Goal: Task Accomplishment & Management: Manage account settings

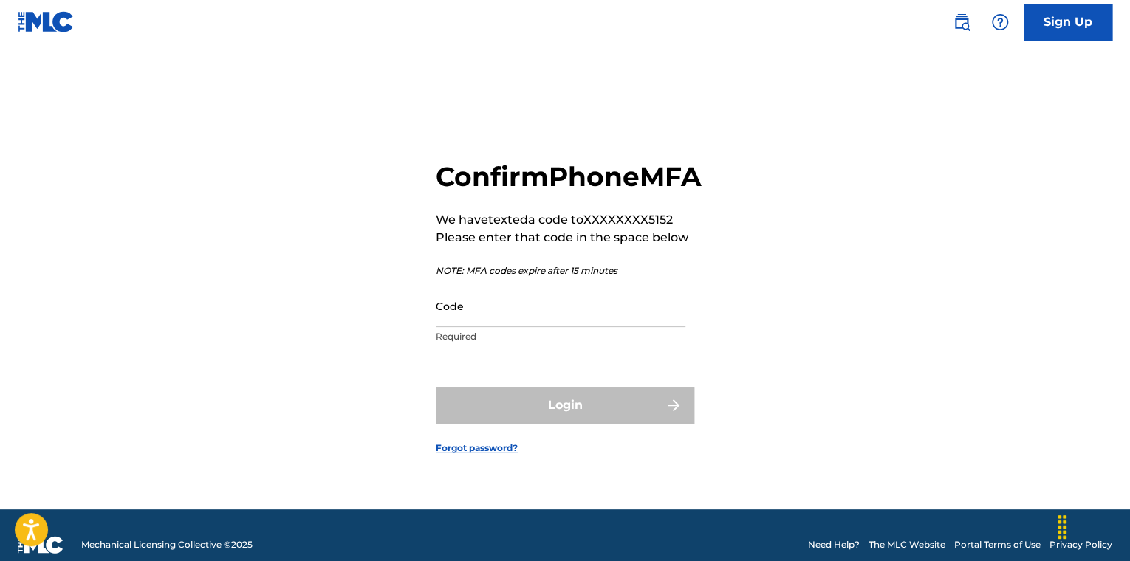
click at [538, 345] on div "Code Required" at bounding box center [561, 318] width 250 height 66
click at [527, 327] on input "Code" at bounding box center [561, 306] width 250 height 42
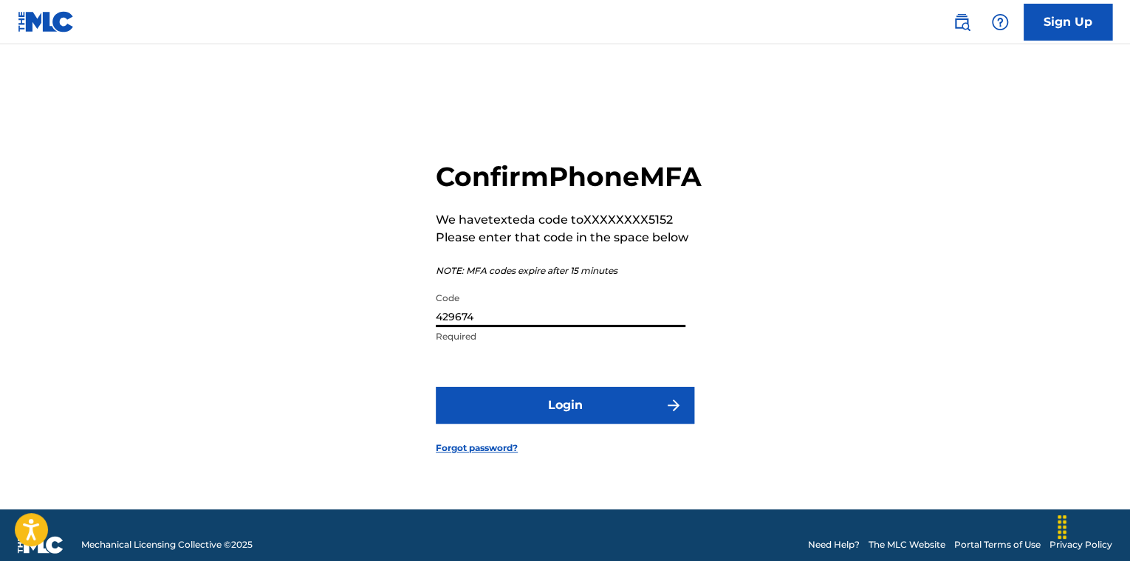
type input "429674"
click at [436, 387] on button "Login" at bounding box center [565, 405] width 258 height 37
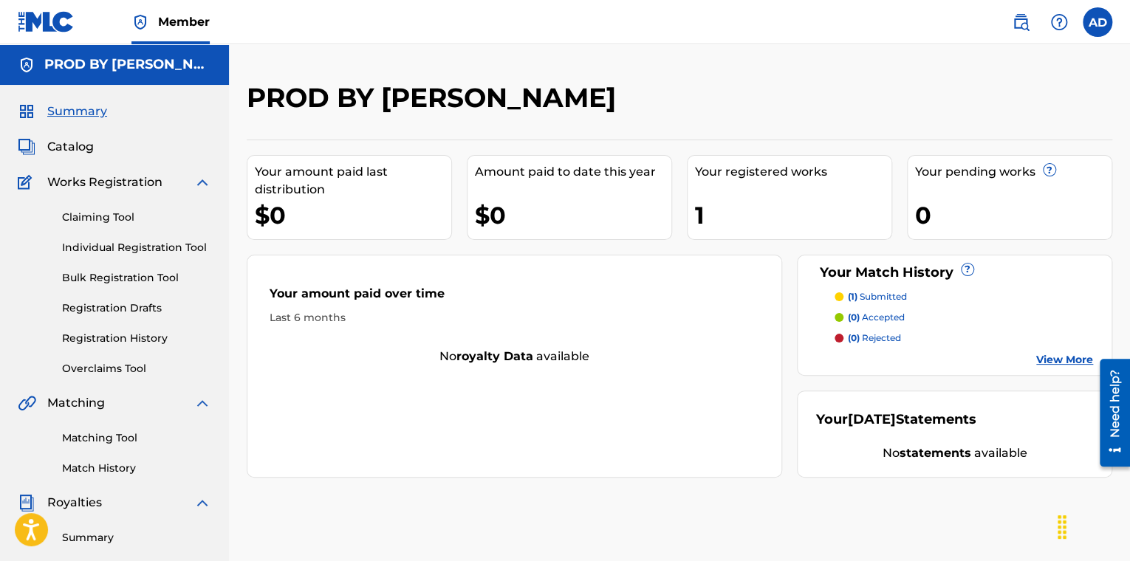
click at [66, 139] on span "Catalog" at bounding box center [70, 147] width 47 height 18
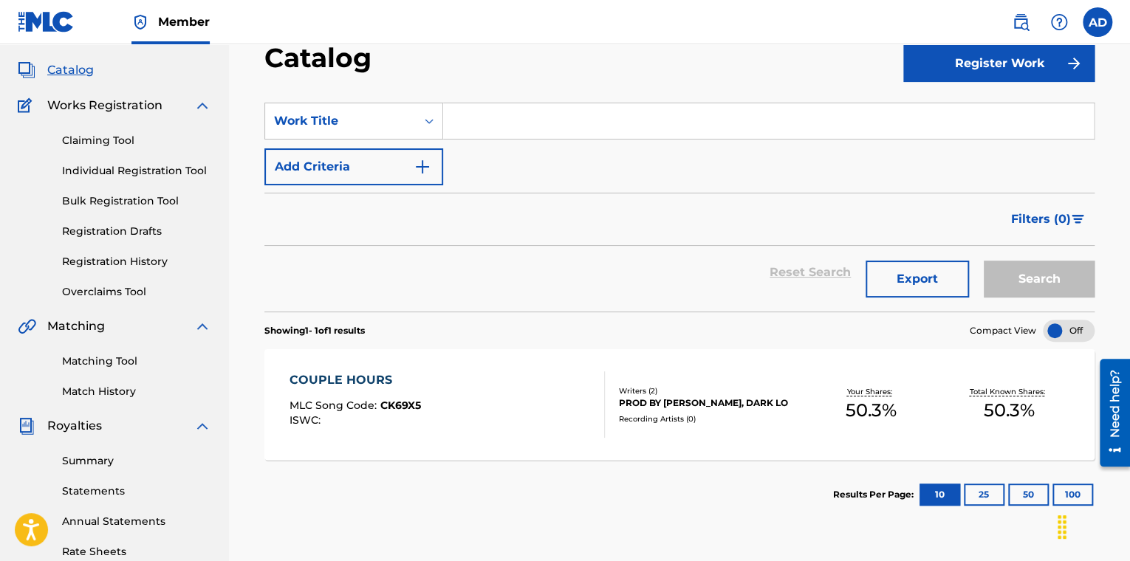
scroll to position [123, 0]
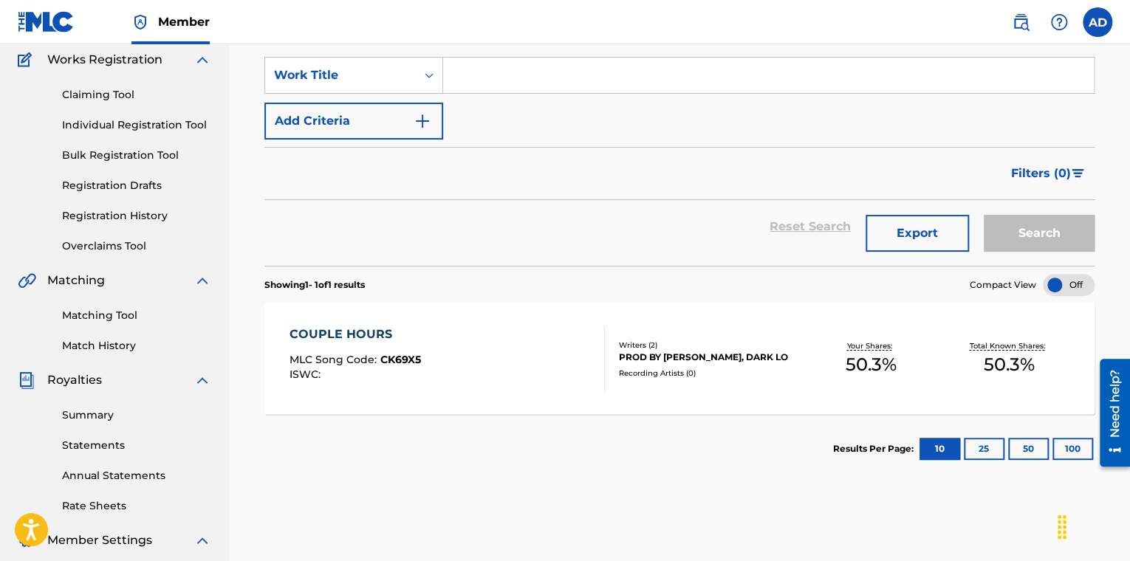
click at [692, 363] on div "Writers ( 2 ) PROD BY [PERSON_NAME], DARK LO Recording Artists ( 0 )" at bounding box center [703, 359] width 197 height 39
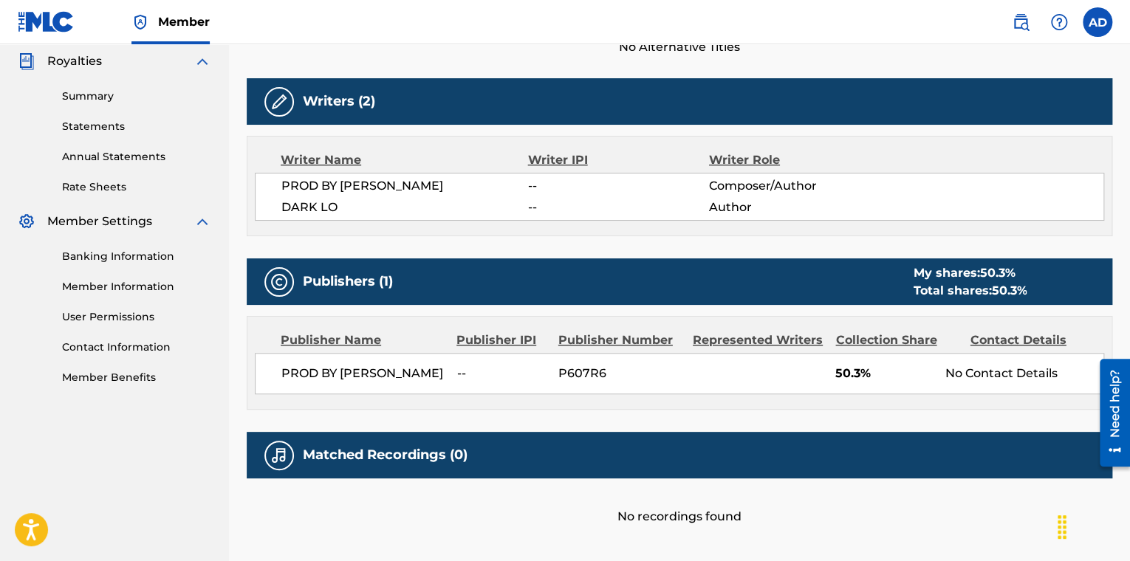
scroll to position [493, 0]
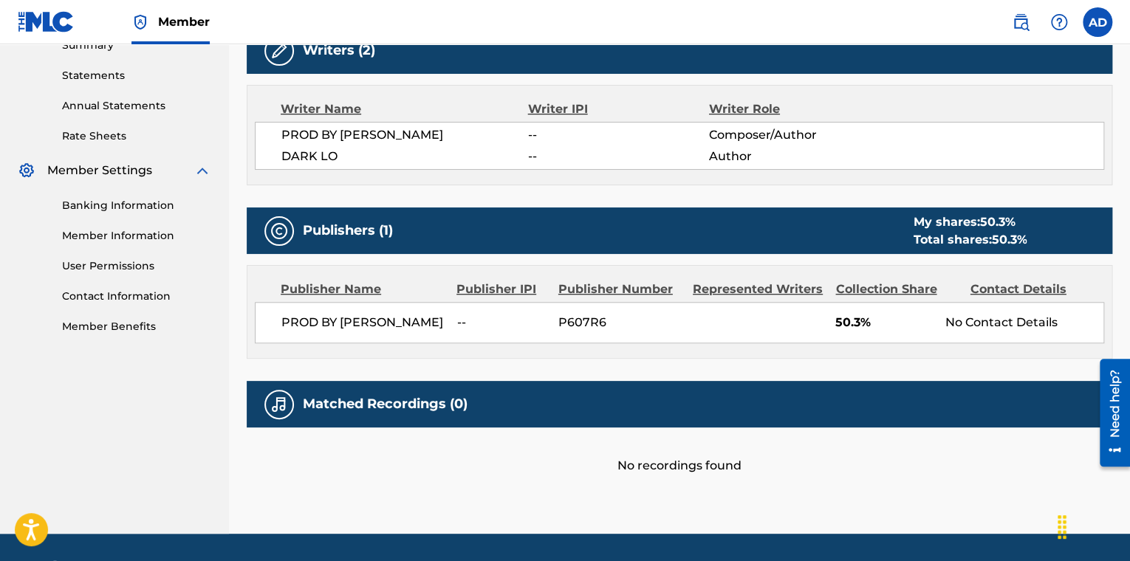
click at [96, 107] on link "Annual Statements" at bounding box center [136, 106] width 149 height 16
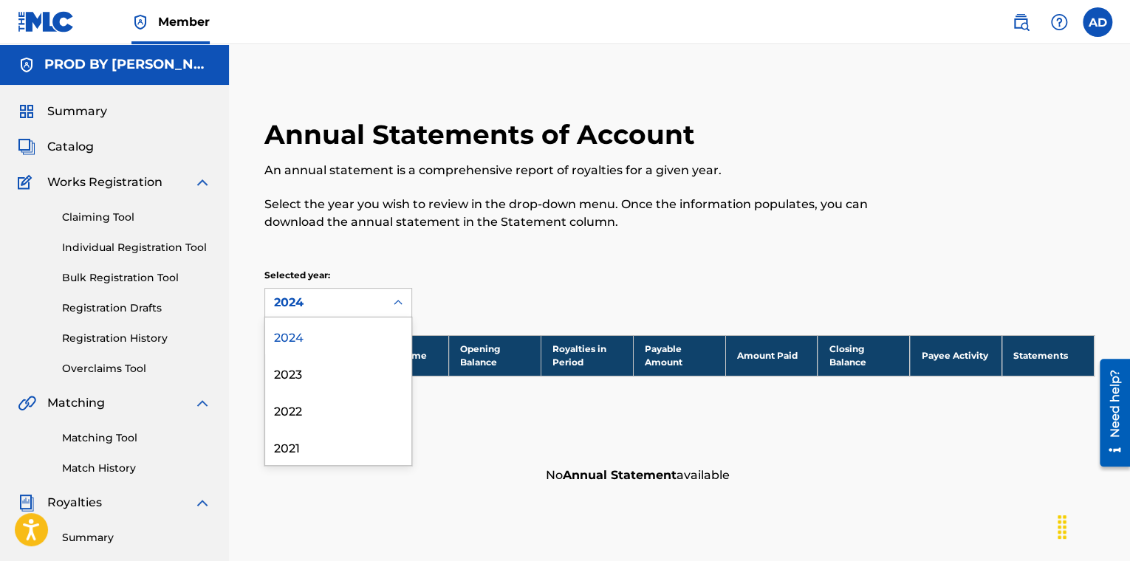
click at [366, 304] on div "2024" at bounding box center [325, 303] width 102 height 18
click at [309, 366] on div "2023" at bounding box center [338, 372] width 146 height 37
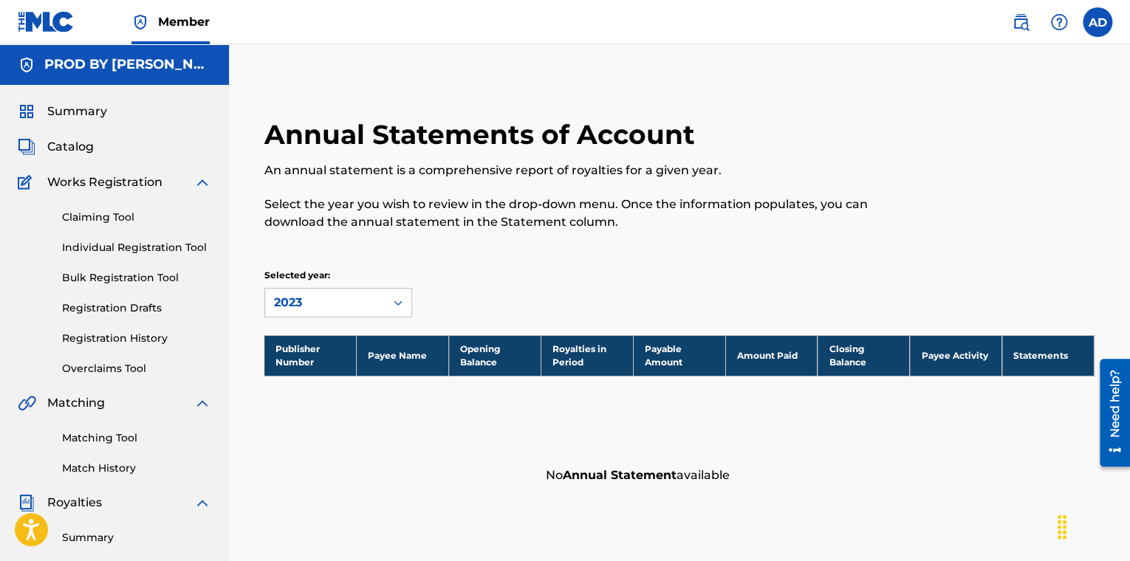
click at [363, 302] on div "2023" at bounding box center [325, 303] width 102 height 18
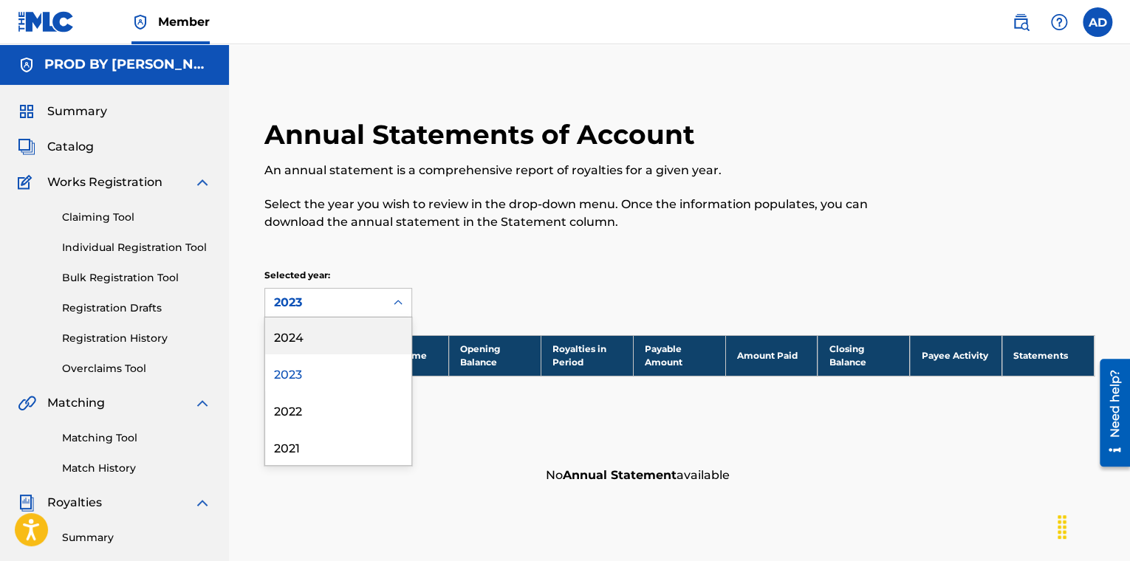
click at [337, 321] on div "2024" at bounding box center [338, 336] width 146 height 37
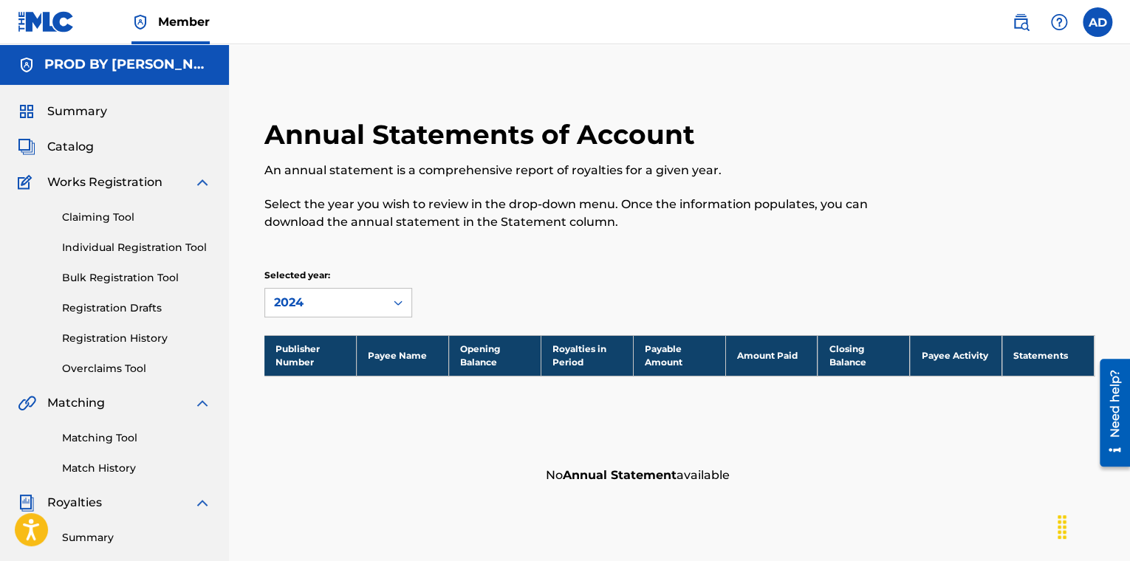
click at [1101, 15] on label at bounding box center [1098, 22] width 30 height 30
click at [1097, 22] on input "AD [PERSON_NAME] [EMAIL_ADDRESS][DOMAIN_NAME] Profile Log out" at bounding box center [1097, 22] width 0 height 0
click at [945, 157] on link "Profile" at bounding box center [952, 158] width 30 height 13
